Goal: Find specific page/section: Find specific page/section

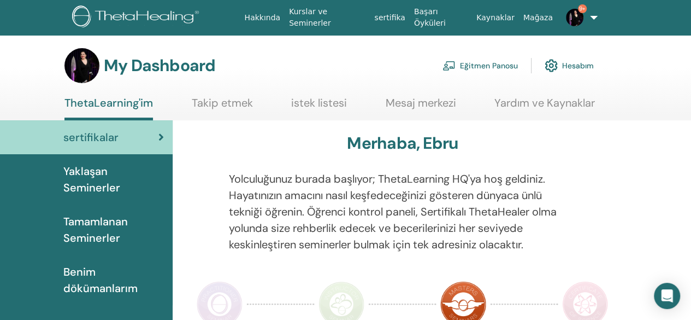
click at [476, 62] on link "Eğitmen Panosu" at bounding box center [479, 66] width 75 height 24
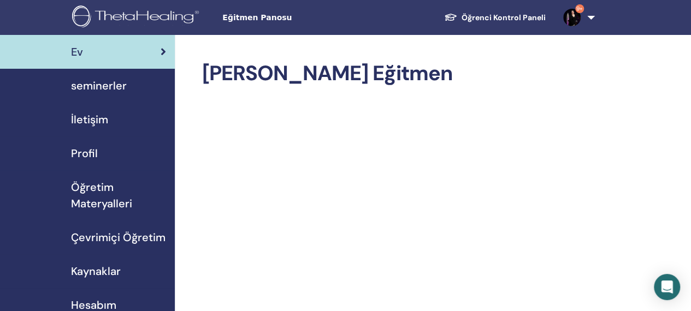
click at [117, 79] on span "seminerler" at bounding box center [99, 86] width 56 height 16
